Goal: Task Accomplishment & Management: Complete application form

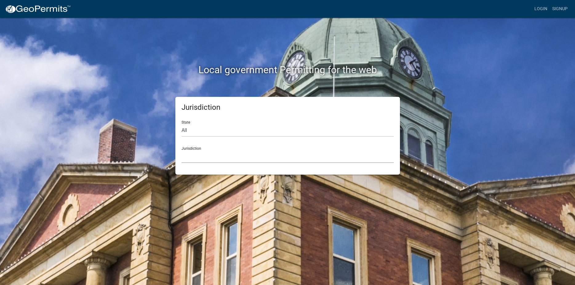
click at [181, 150] on select "[GEOGRAPHIC_DATA], [US_STATE] [GEOGRAPHIC_DATA], [US_STATE][PERSON_NAME][GEOGRA…" at bounding box center [287, 156] width 212 height 13
drag, startPoint x: 207, startPoint y: 154, endPoint x: 196, endPoint y: 142, distance: 16.1
click at [195, 167] on div "Jurisdiction State All [US_STATE] [US_STATE] [US_STATE] [US_STATE] [US_STATE] […" at bounding box center [287, 136] width 224 height 78
click at [181, 124] on select "All [US_STATE] [US_STATE] [US_STATE] [US_STATE] [US_STATE] [US_STATE] [US_STATE…" at bounding box center [287, 130] width 212 height 13
select select "[US_STATE]"
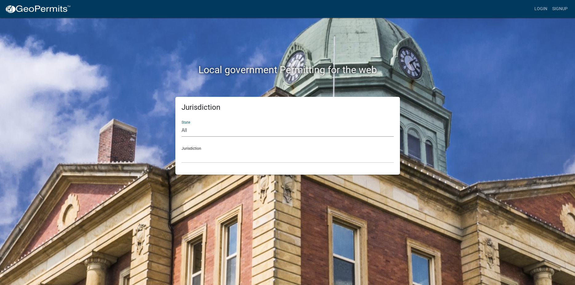
click option "[US_STATE]" at bounding box center [0, 0] width 0 height 0
click at [212, 150] on div "Jurisdiction [GEOGRAPHIC_DATA], [US_STATE] [GEOGRAPHIC_DATA], [US_STATE]" at bounding box center [287, 152] width 212 height 21
click at [181, 150] on select "[GEOGRAPHIC_DATA], [US_STATE] [GEOGRAPHIC_DATA], [US_STATE]" at bounding box center [287, 156] width 212 height 13
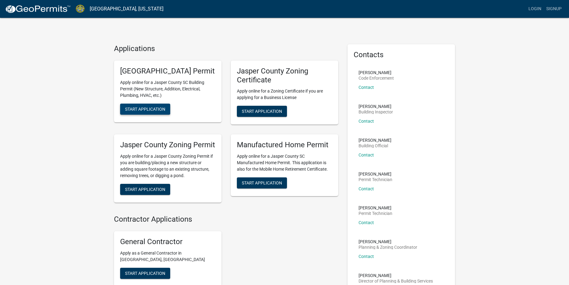
click at [158, 111] on span "Start Application" at bounding box center [145, 108] width 40 height 5
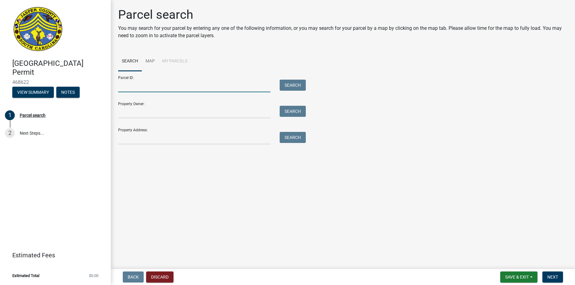
click at [137, 89] on input "Parcel ID:" at bounding box center [194, 86] width 152 height 13
type input "[PHONE_NUMBER]"
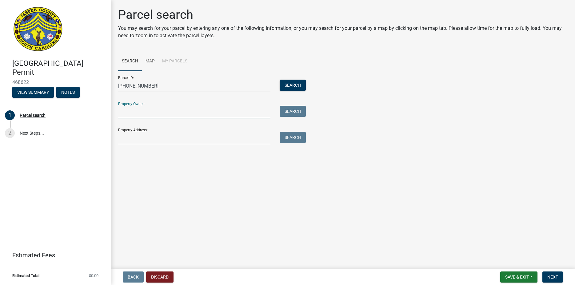
drag, startPoint x: 147, startPoint y: 107, endPoint x: 145, endPoint y: 112, distance: 5.4
click at [146, 110] on input "Property Owner:" at bounding box center [194, 112] width 152 height 13
type input "Bank of the Low country"
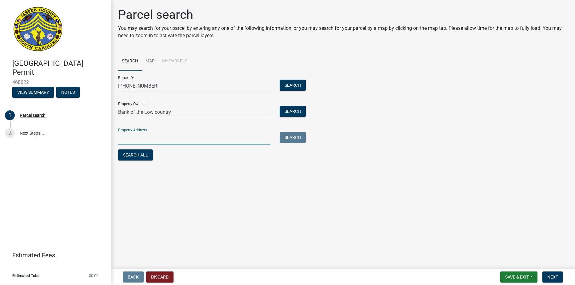
click at [153, 139] on input "Property Address:" at bounding box center [194, 138] width 152 height 13
type input "[STREET_ADDRESS]"
click at [555, 277] on span "Next" at bounding box center [552, 277] width 11 height 5
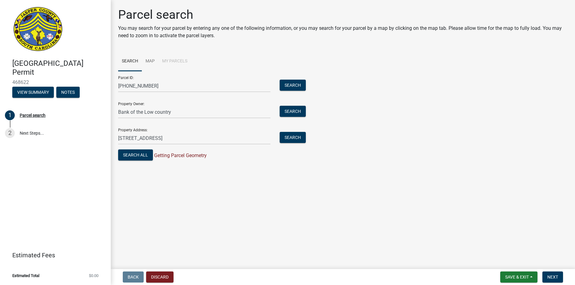
drag, startPoint x: 180, startPoint y: 155, endPoint x: 112, endPoint y: 149, distance: 69.2
click at [112, 149] on div "Parcel search You may search for your parcel by entering any one of the followi…" at bounding box center [343, 87] width 464 height 160
drag, startPoint x: 269, startPoint y: 175, endPoint x: 151, endPoint y: 163, distance: 119.0
click at [262, 175] on main "Parcel search You may search for your parcel by entering any one of the followi…" at bounding box center [343, 133] width 464 height 267
click at [139, 157] on button "Search All" at bounding box center [135, 154] width 35 height 11
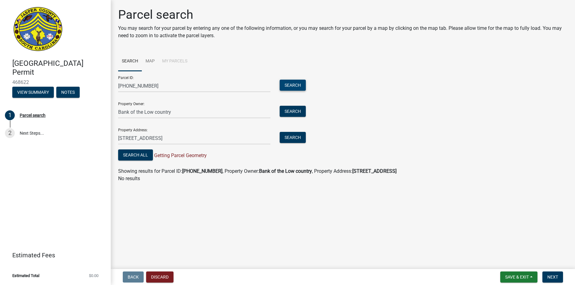
click at [292, 81] on button "Search" at bounding box center [292, 85] width 26 height 11
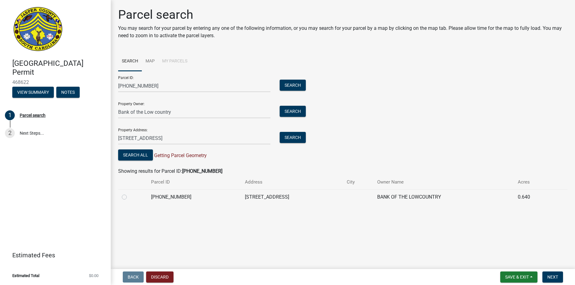
click at [129, 193] on label at bounding box center [129, 193] width 0 height 0
click at [129, 197] on input "radio" at bounding box center [131, 195] width 4 height 4
radio input "true"
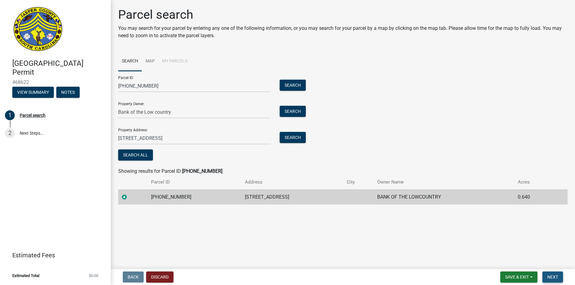
click at [555, 276] on span "Next" at bounding box center [552, 277] width 11 height 5
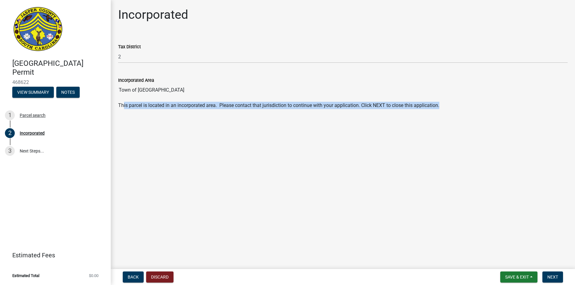
drag, startPoint x: 123, startPoint y: 105, endPoint x: 218, endPoint y: 113, distance: 95.4
click at [218, 113] on wm-data-entity-input "This parcel is located in an incorporated area. Please contact that jurisdictio…" at bounding box center [342, 108] width 449 height 12
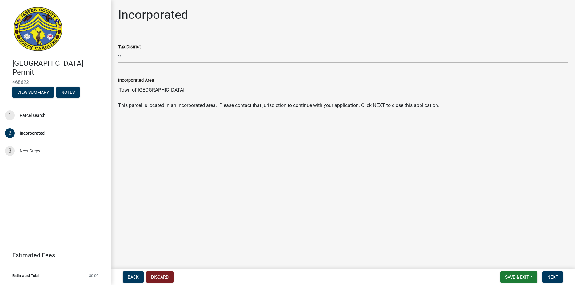
click at [204, 131] on main "Incorporated Tax District 2 Incorporated Area Town of [GEOGRAPHIC_DATA] This pa…" at bounding box center [343, 133] width 464 height 267
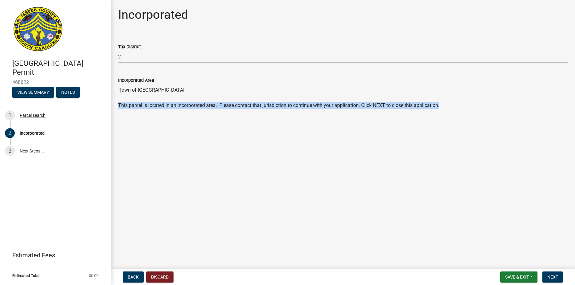
drag, startPoint x: 119, startPoint y: 105, endPoint x: 231, endPoint y: 121, distance: 113.1
click at [231, 121] on main "Incorporated Tax District 2 Incorporated Area Town of [GEOGRAPHIC_DATA] This pa…" at bounding box center [343, 133] width 464 height 267
